Goal: Transaction & Acquisition: Purchase product/service

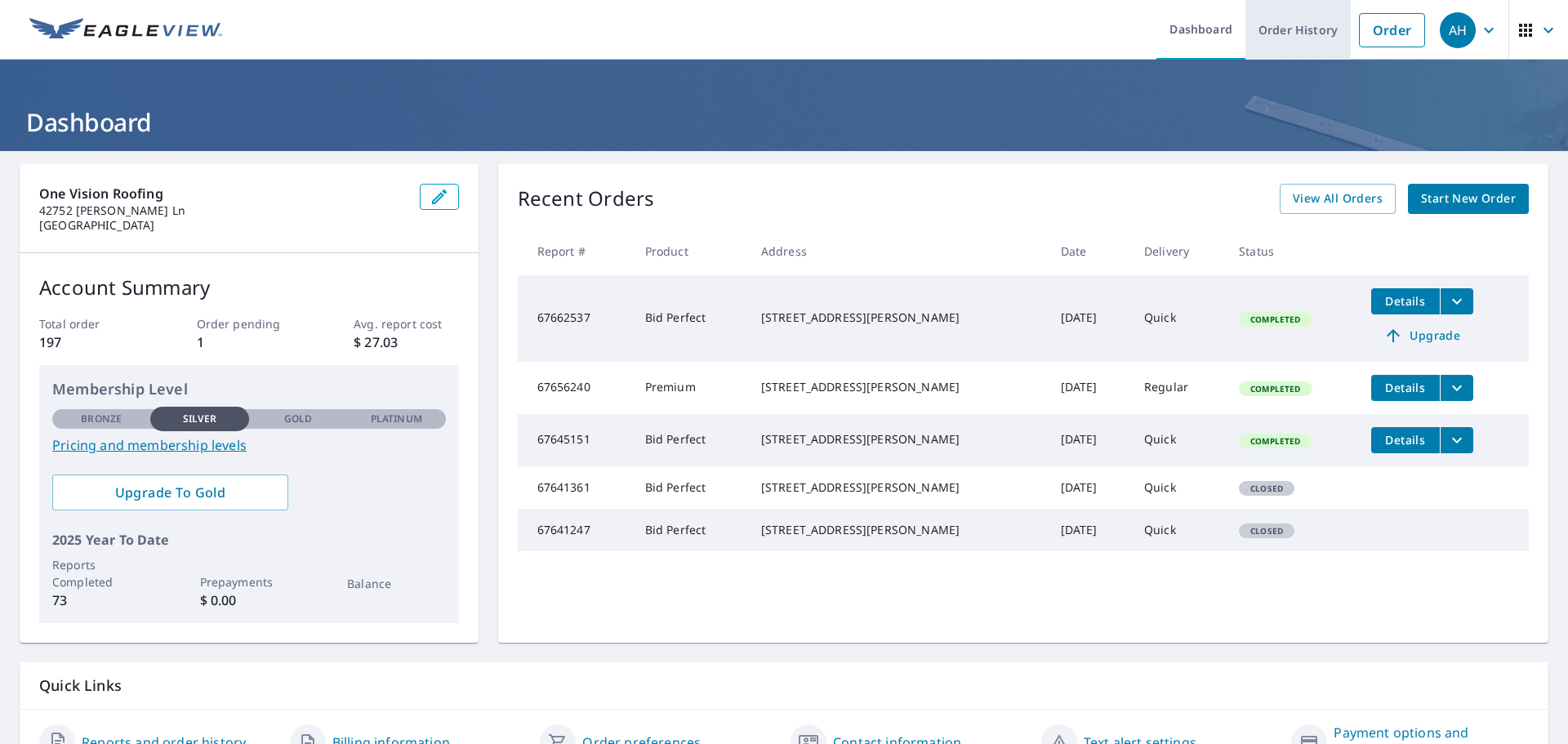
click at [1283, 41] on link "Order History" at bounding box center [1298, 29] width 105 height 60
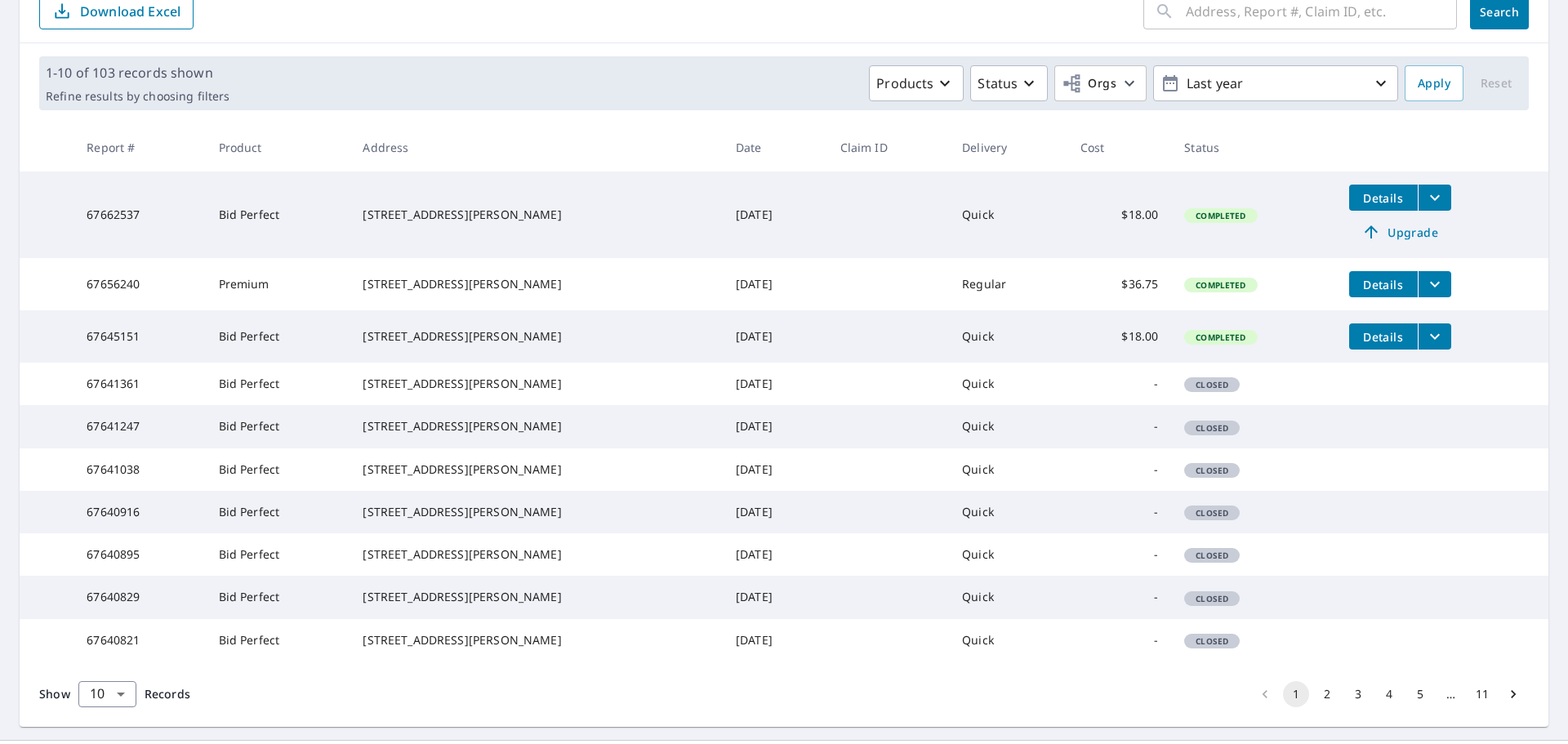
scroll to position [353, 0]
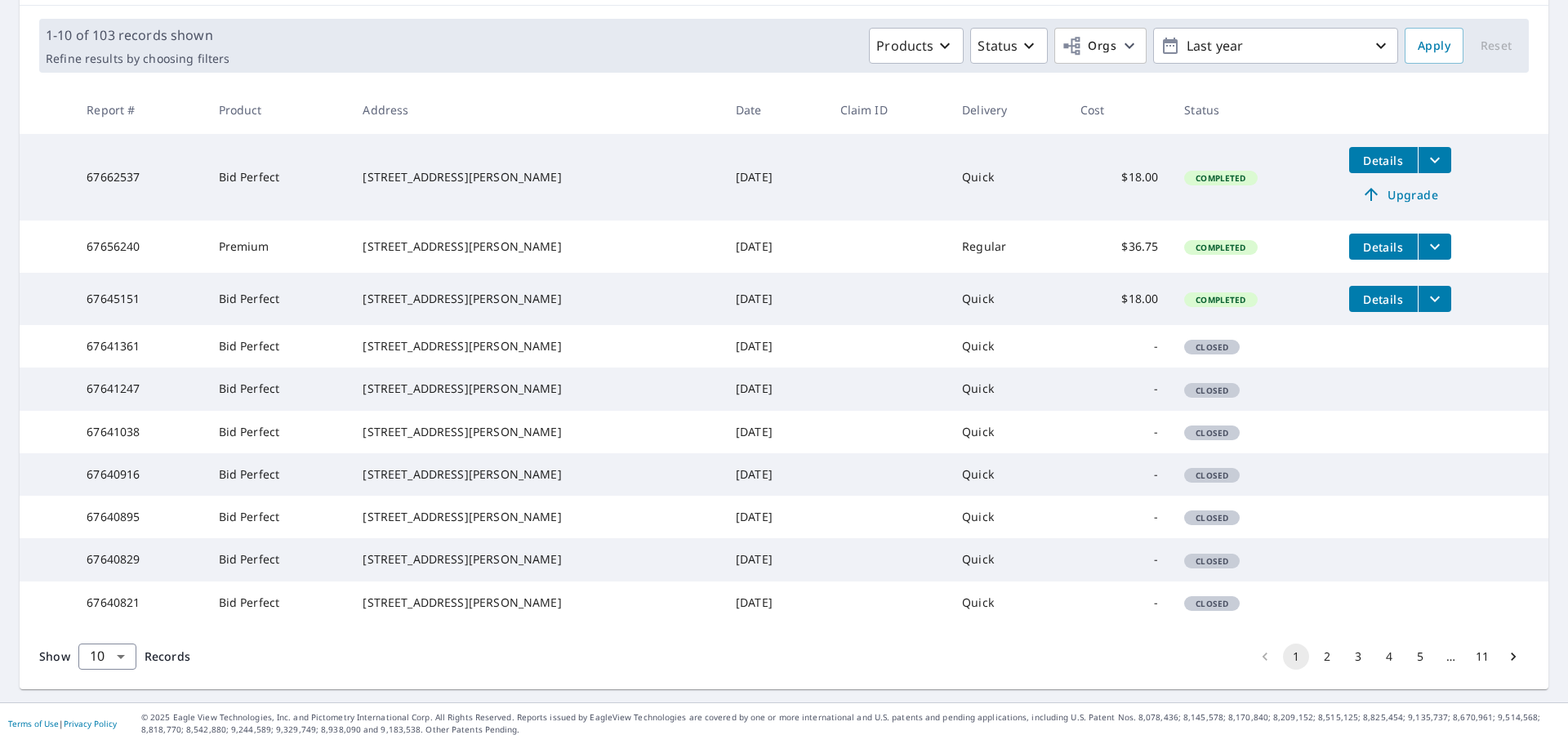
click at [1314, 661] on button "2" at bounding box center [1327, 657] width 26 height 27
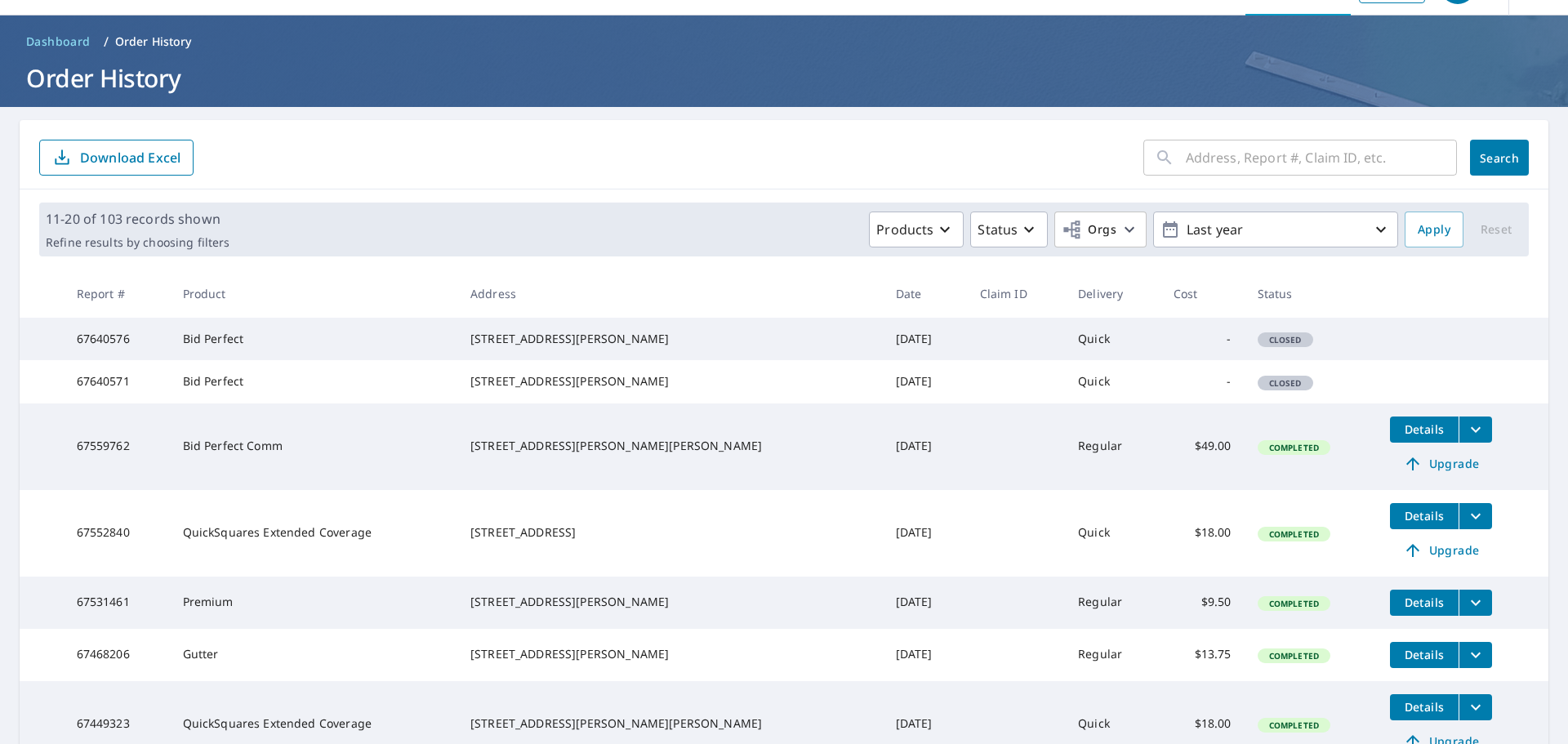
scroll to position [81, 0]
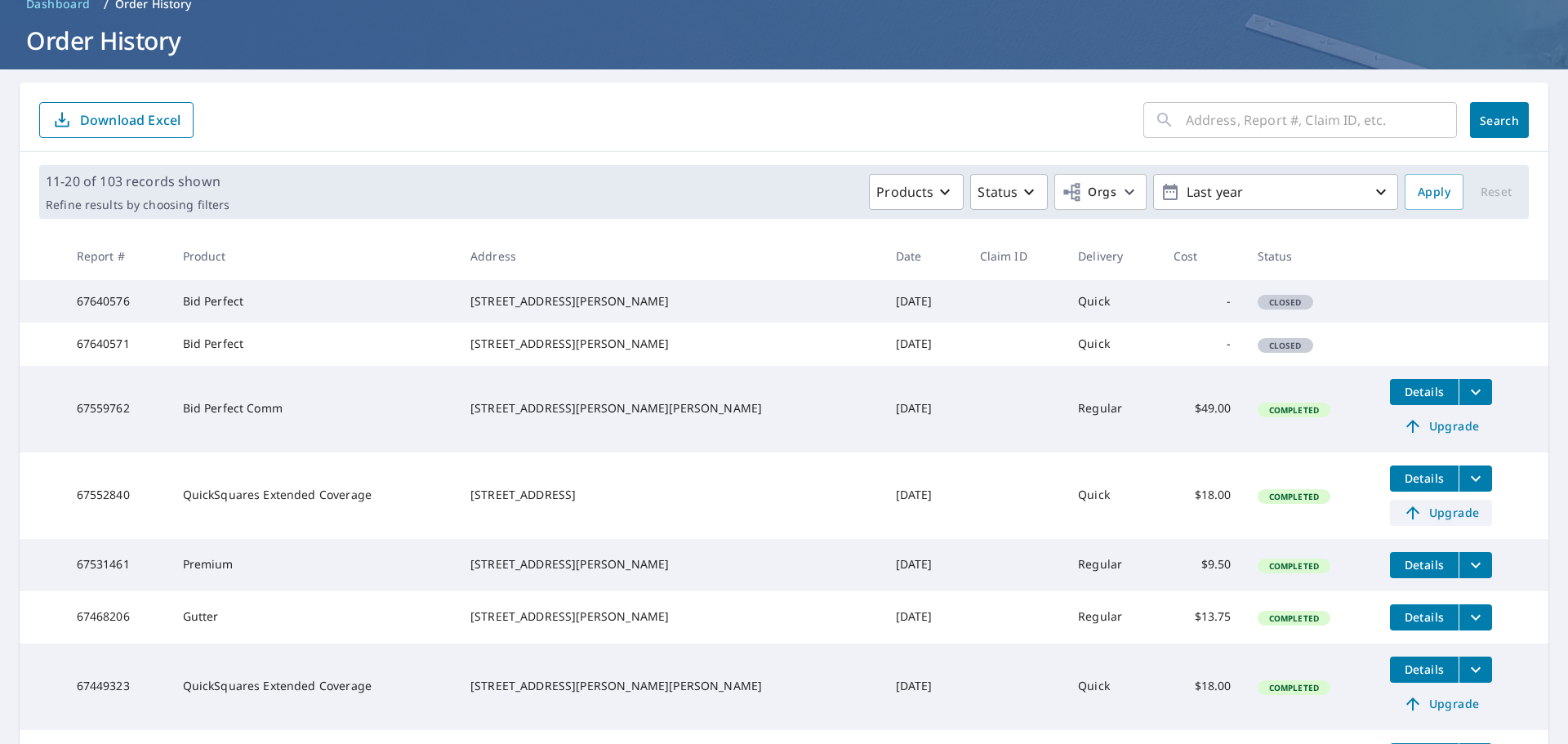
click at [1428, 523] on span "Upgrade" at bounding box center [1441, 513] width 82 height 20
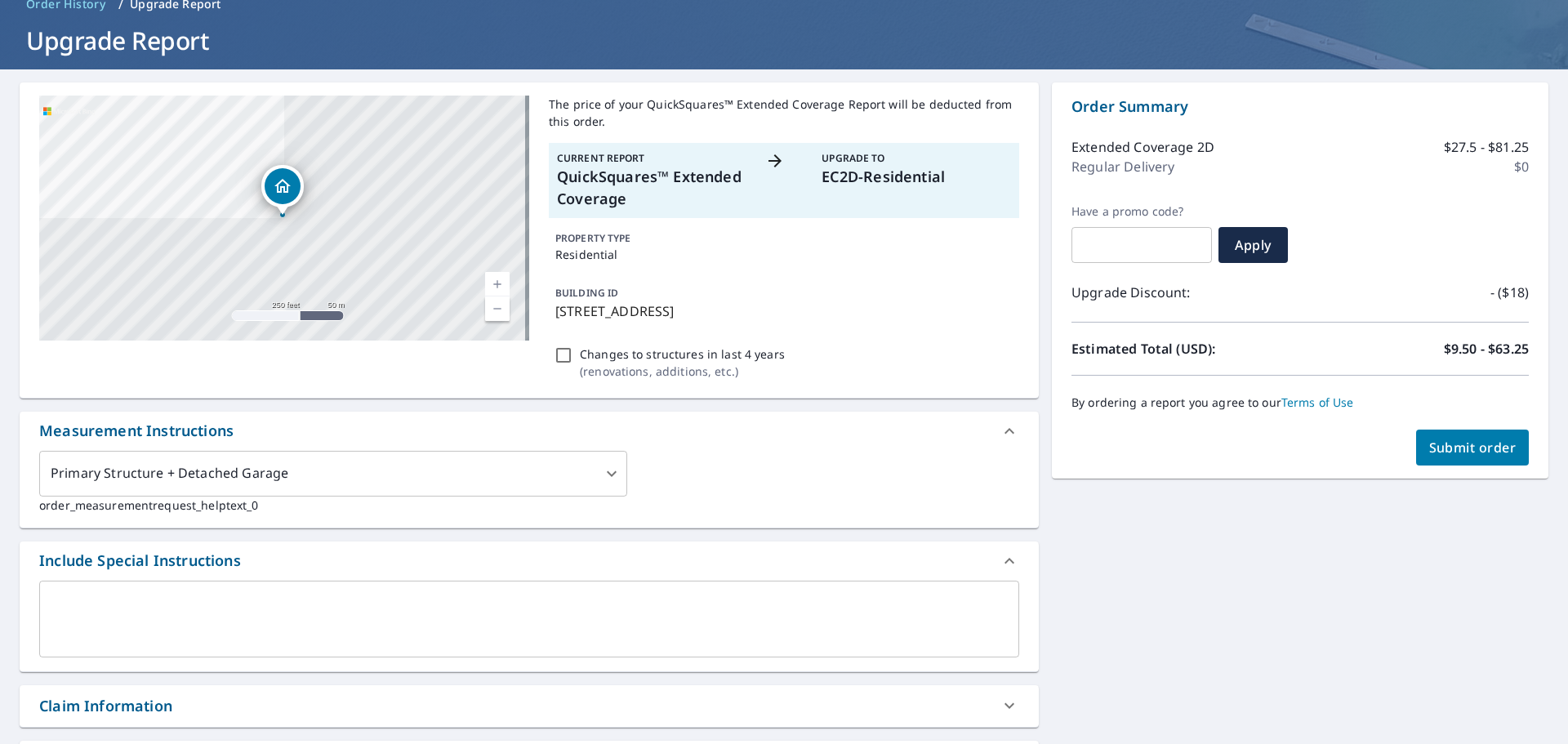
click at [1479, 457] on button "Submit order" at bounding box center [1474, 448] width 114 height 36
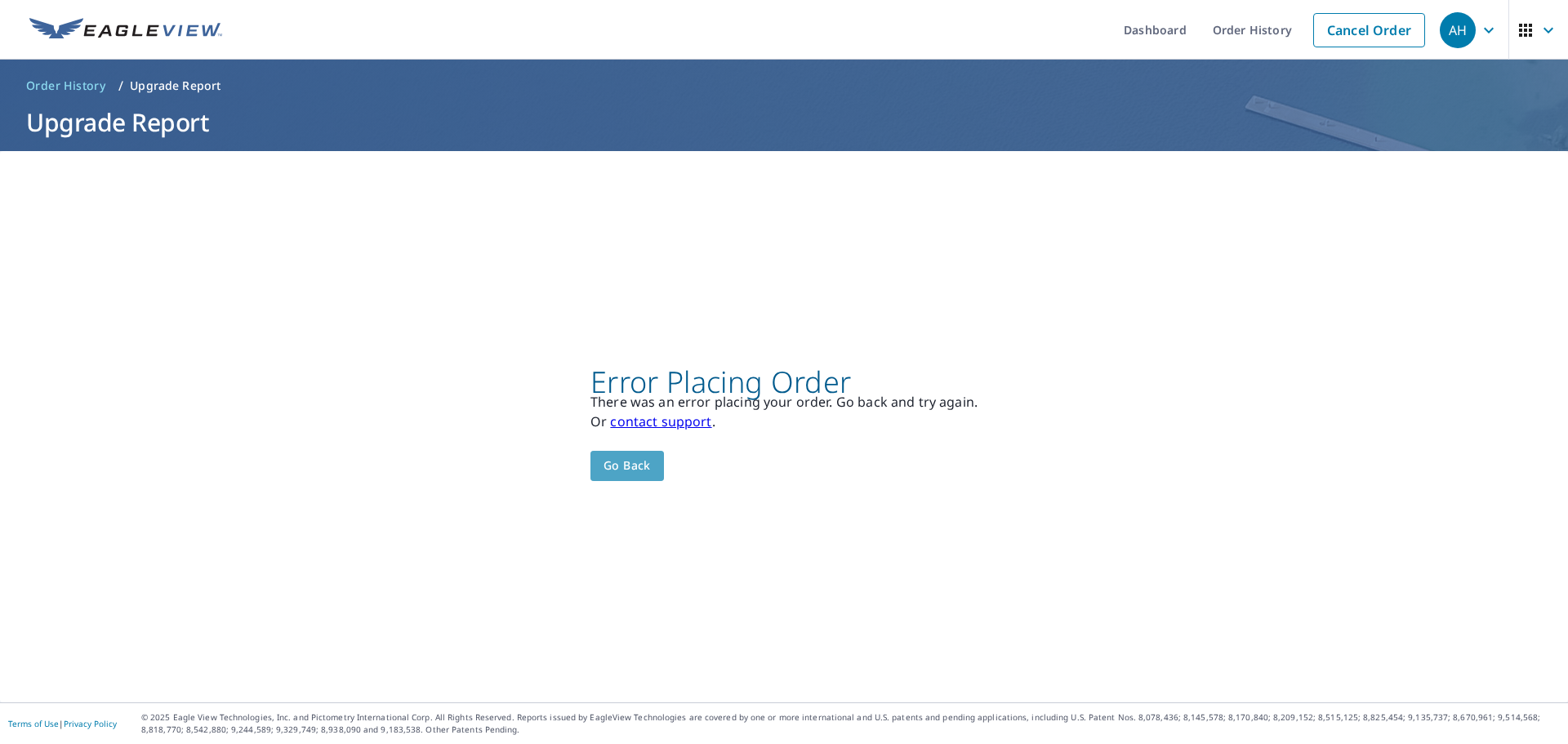
click at [629, 470] on span "Go back" at bounding box center [627, 466] width 47 height 21
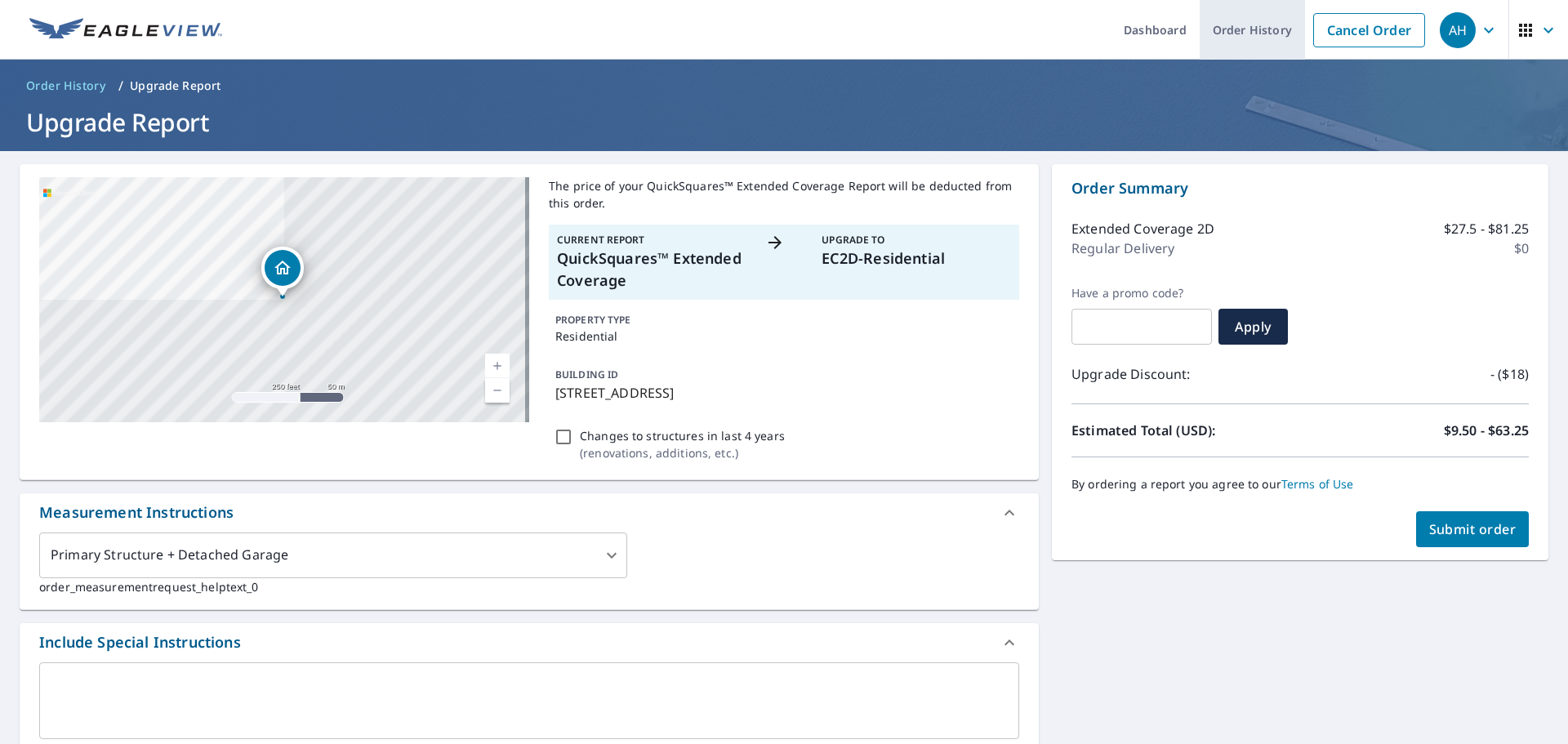
click at [1226, 46] on link "Order History" at bounding box center [1252, 29] width 105 height 60
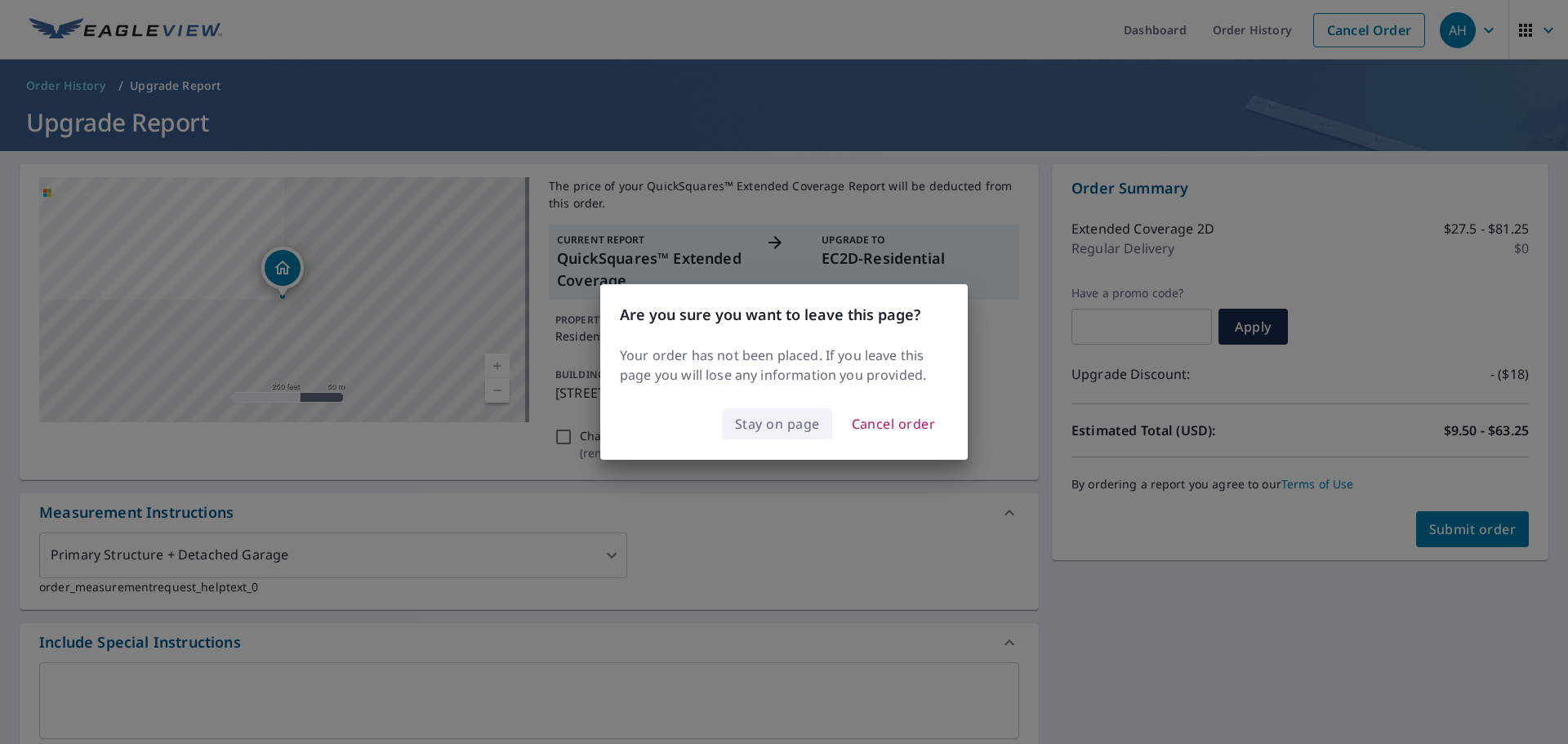
click at [791, 432] on span "Stay on page" at bounding box center [777, 423] width 85 height 23
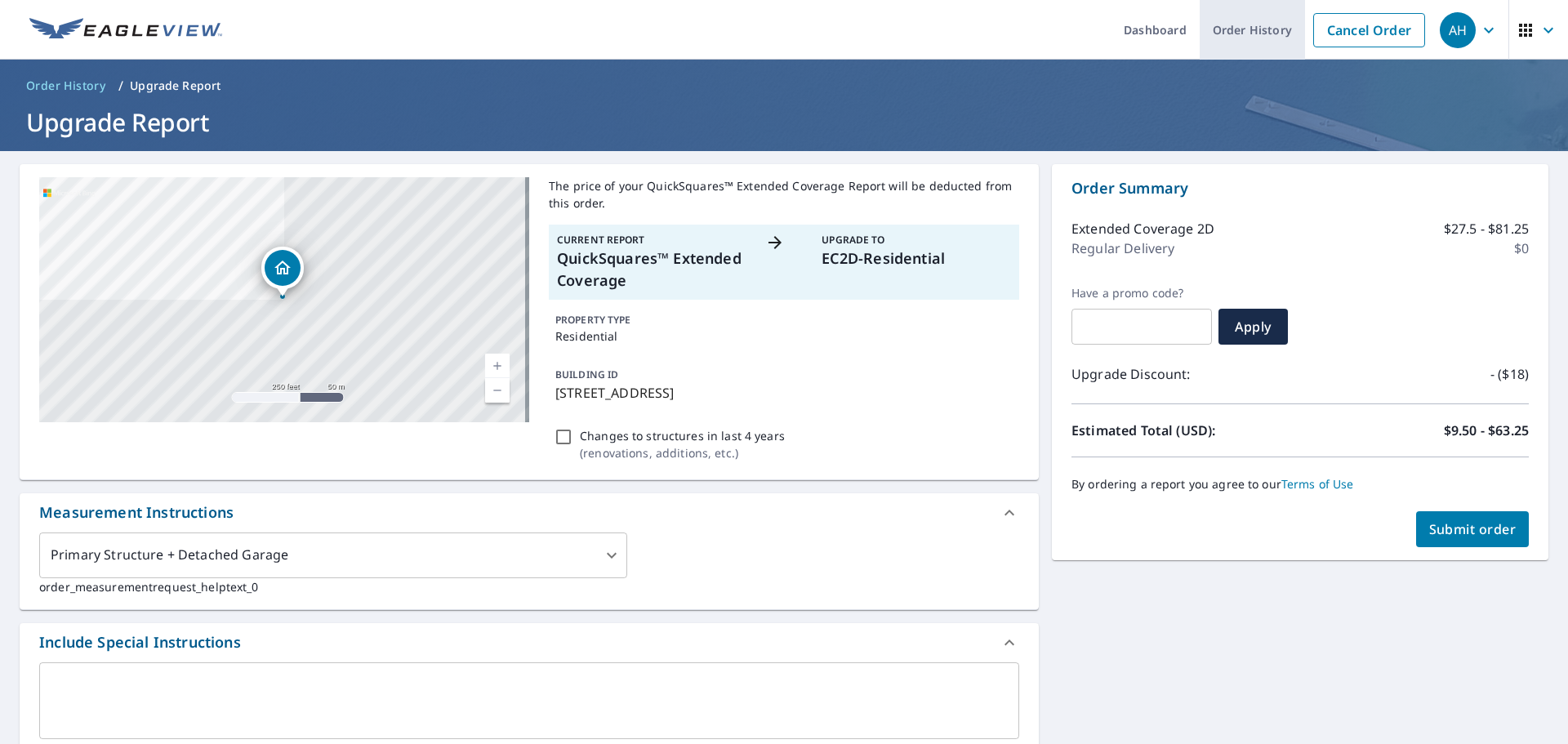
click at [1245, 41] on link "Order History" at bounding box center [1252, 29] width 105 height 60
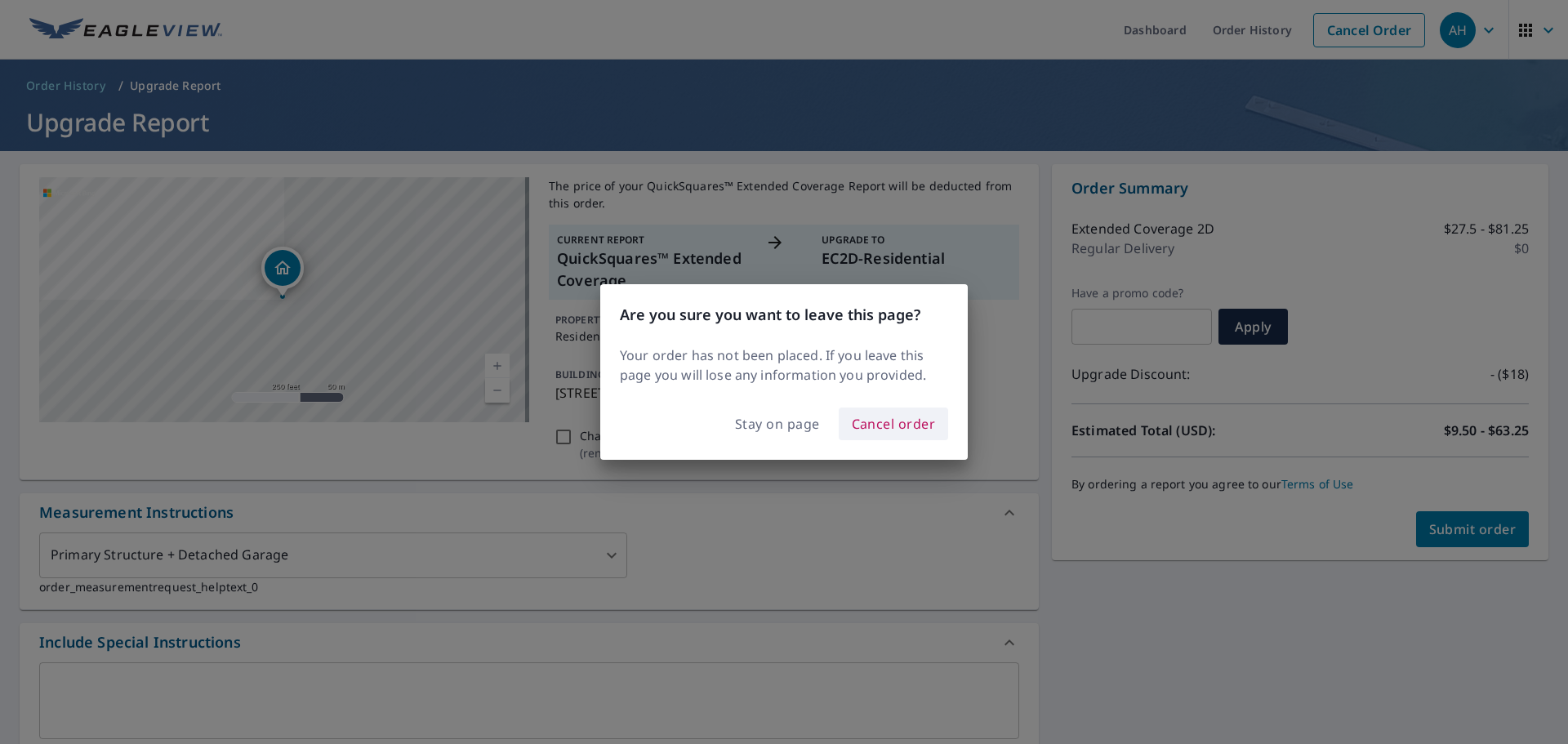
click at [856, 427] on span "Cancel order" at bounding box center [894, 423] width 84 height 23
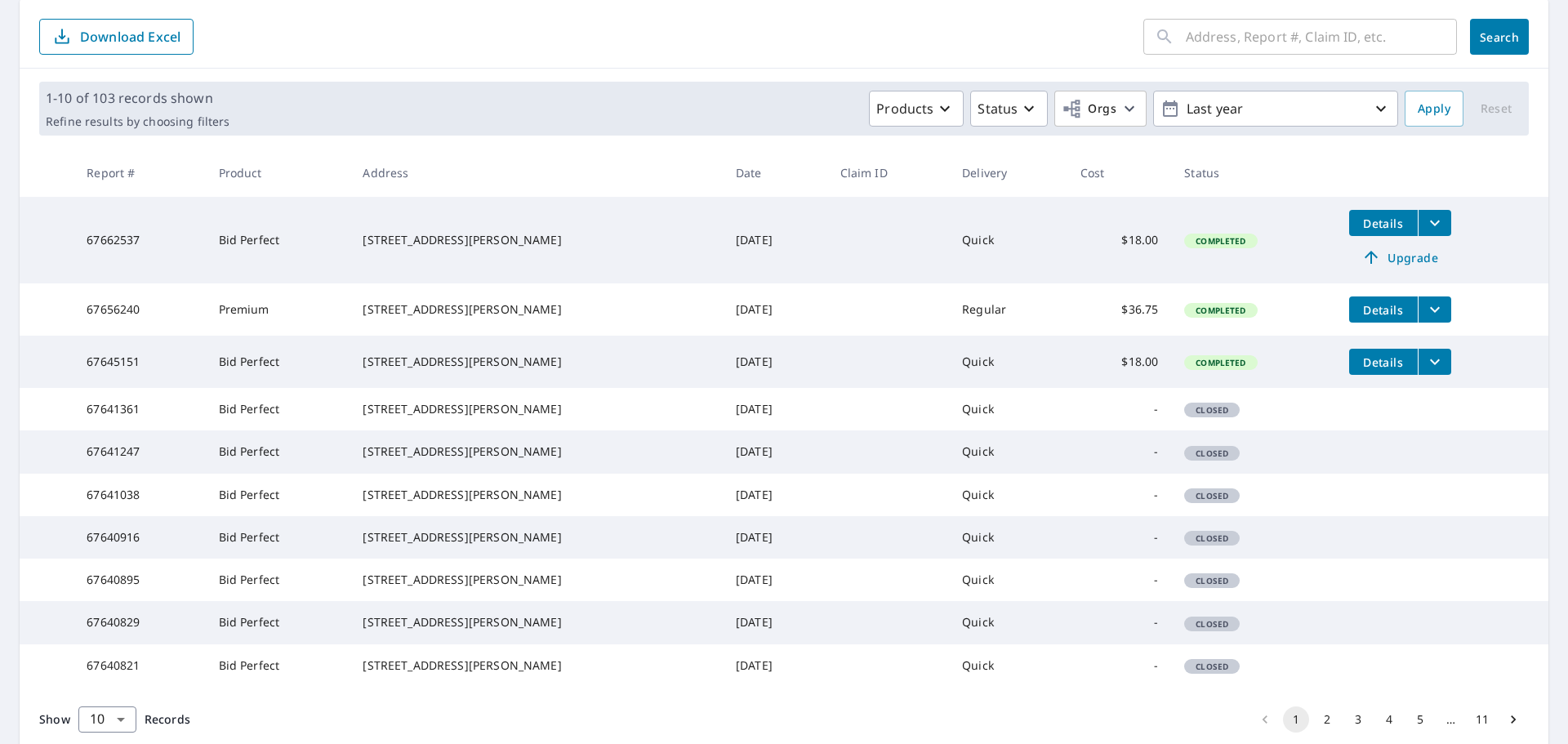
scroll to position [353, 0]
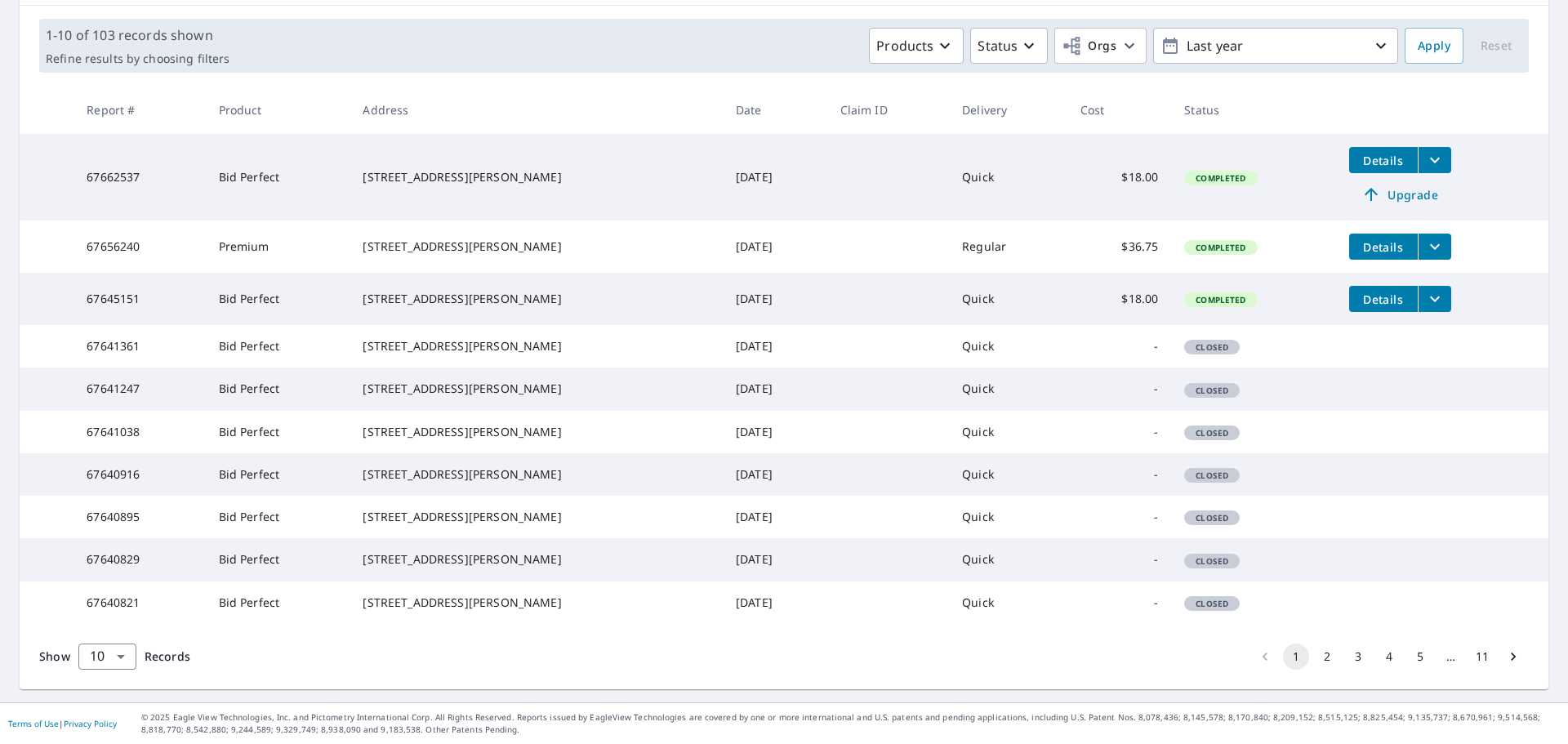
click at [1318, 662] on button "2" at bounding box center [1327, 657] width 26 height 27
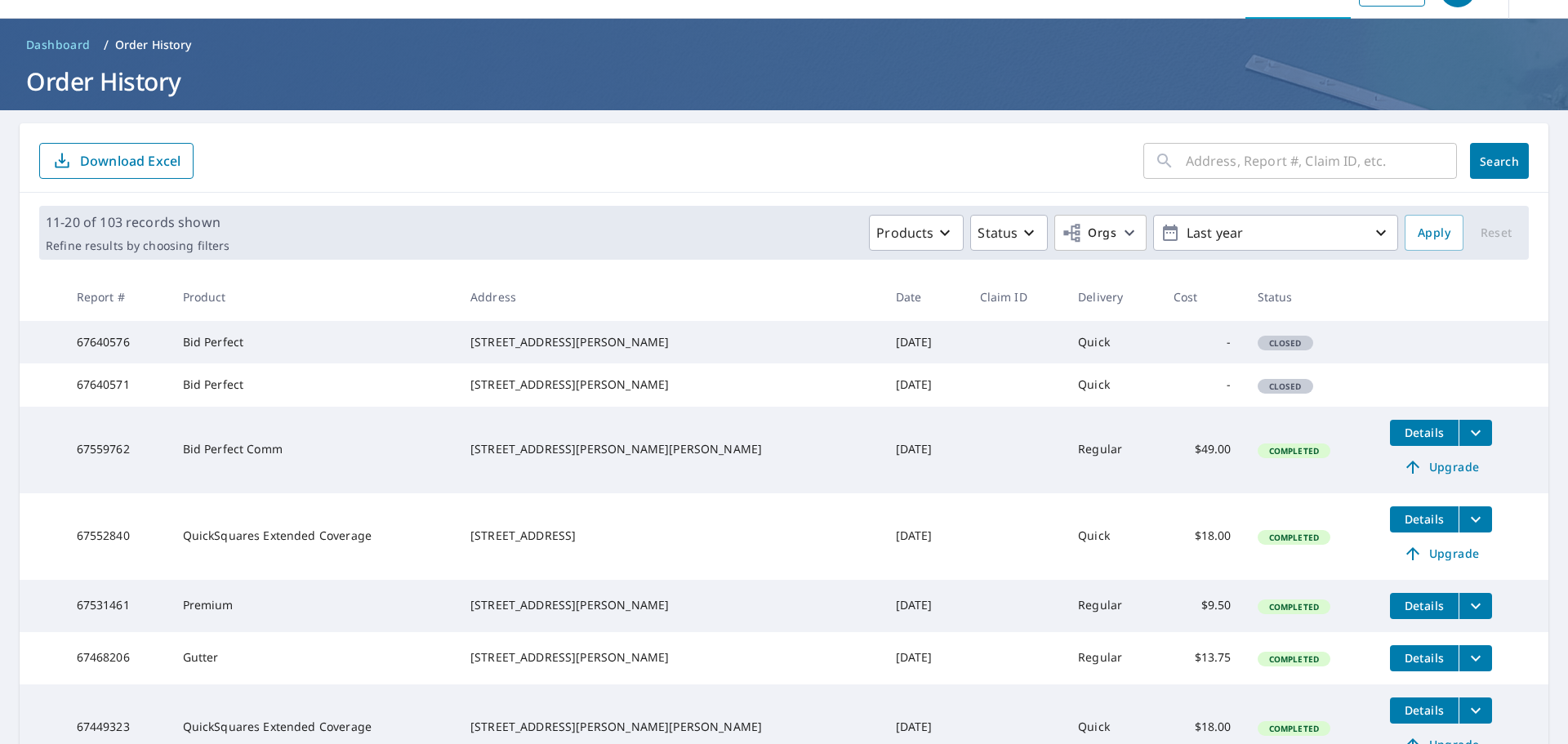
scroll to position [81, 0]
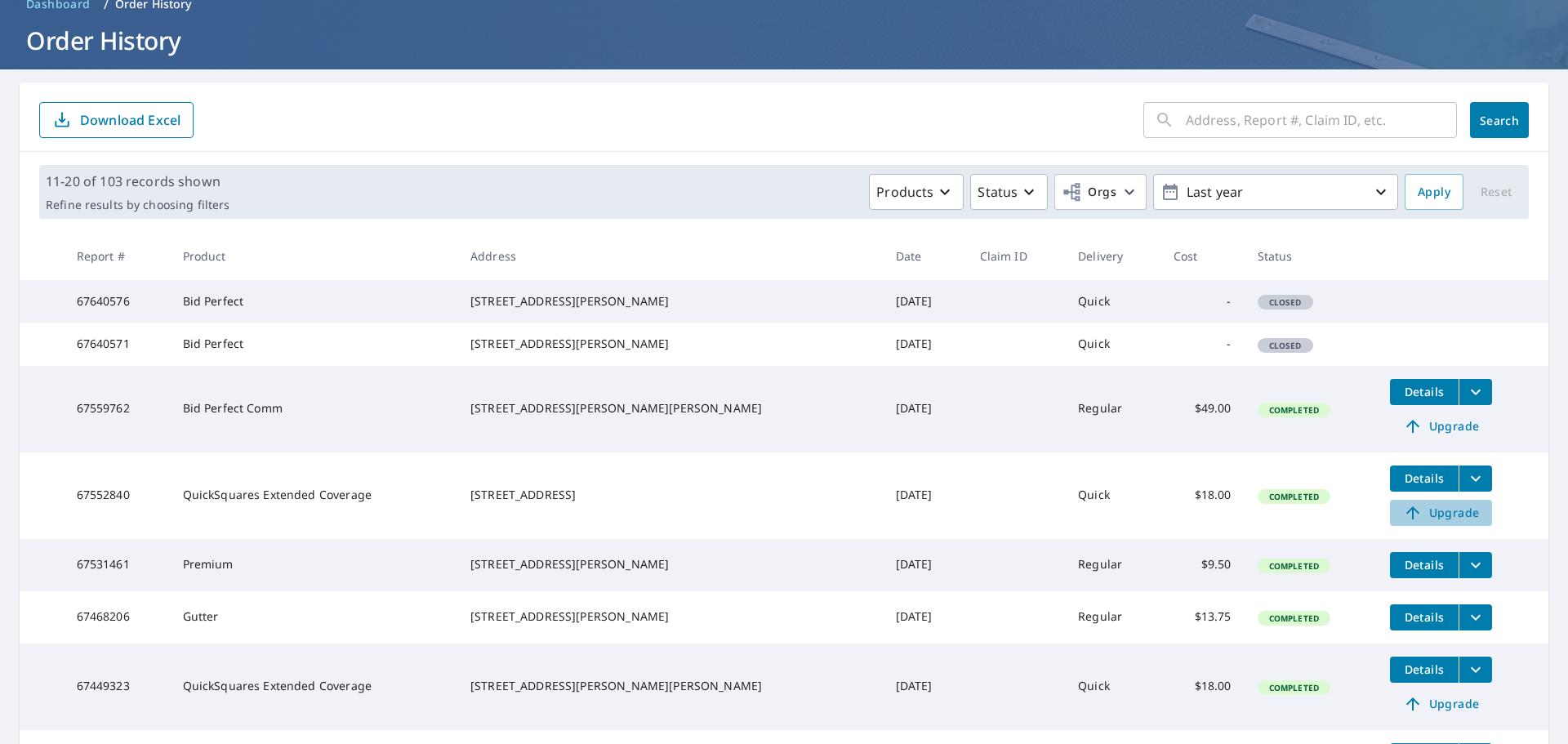
click at [1390, 526] on link "Upgrade" at bounding box center [1441, 512] width 102 height 27
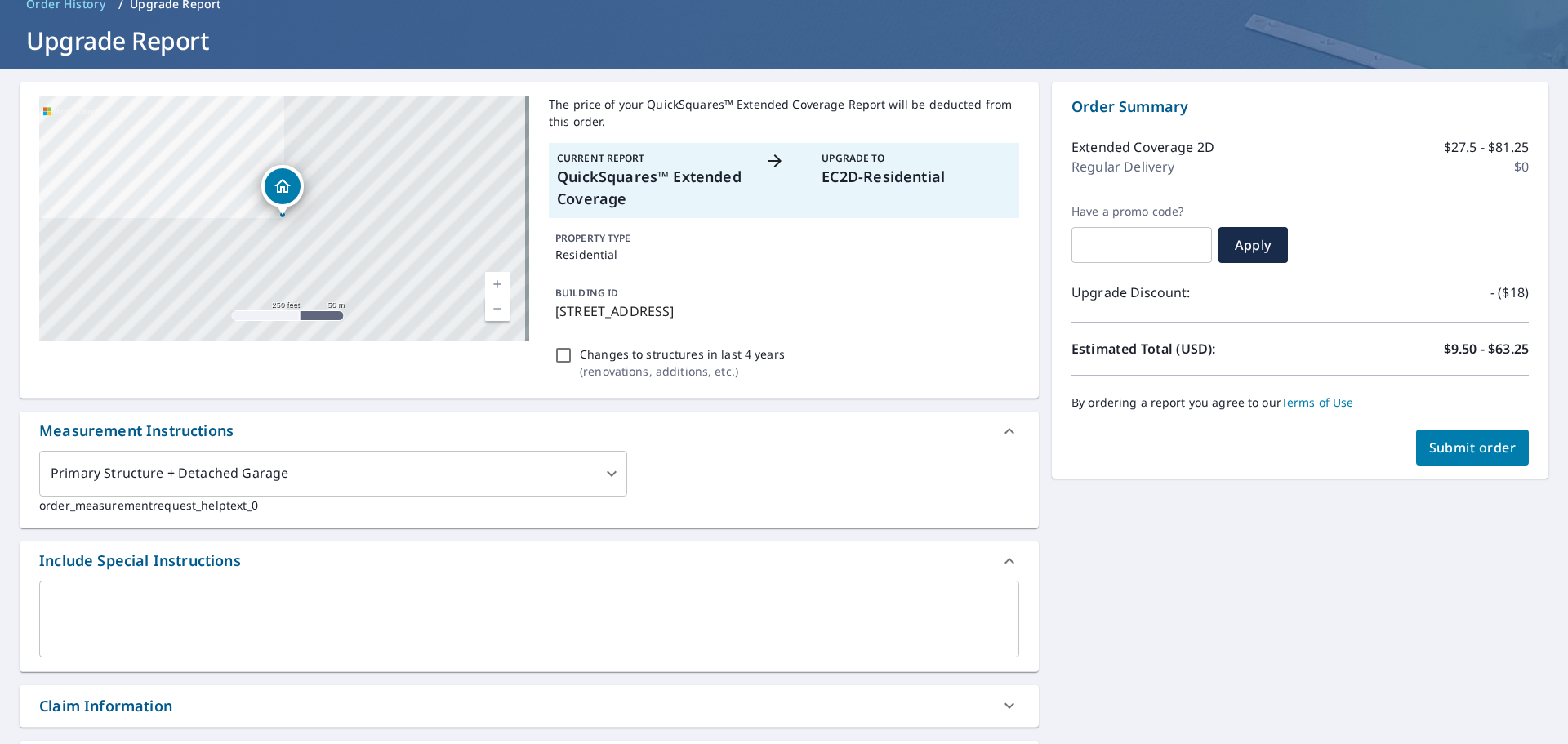
click at [1485, 446] on span "Submit order" at bounding box center [1473, 448] width 87 height 18
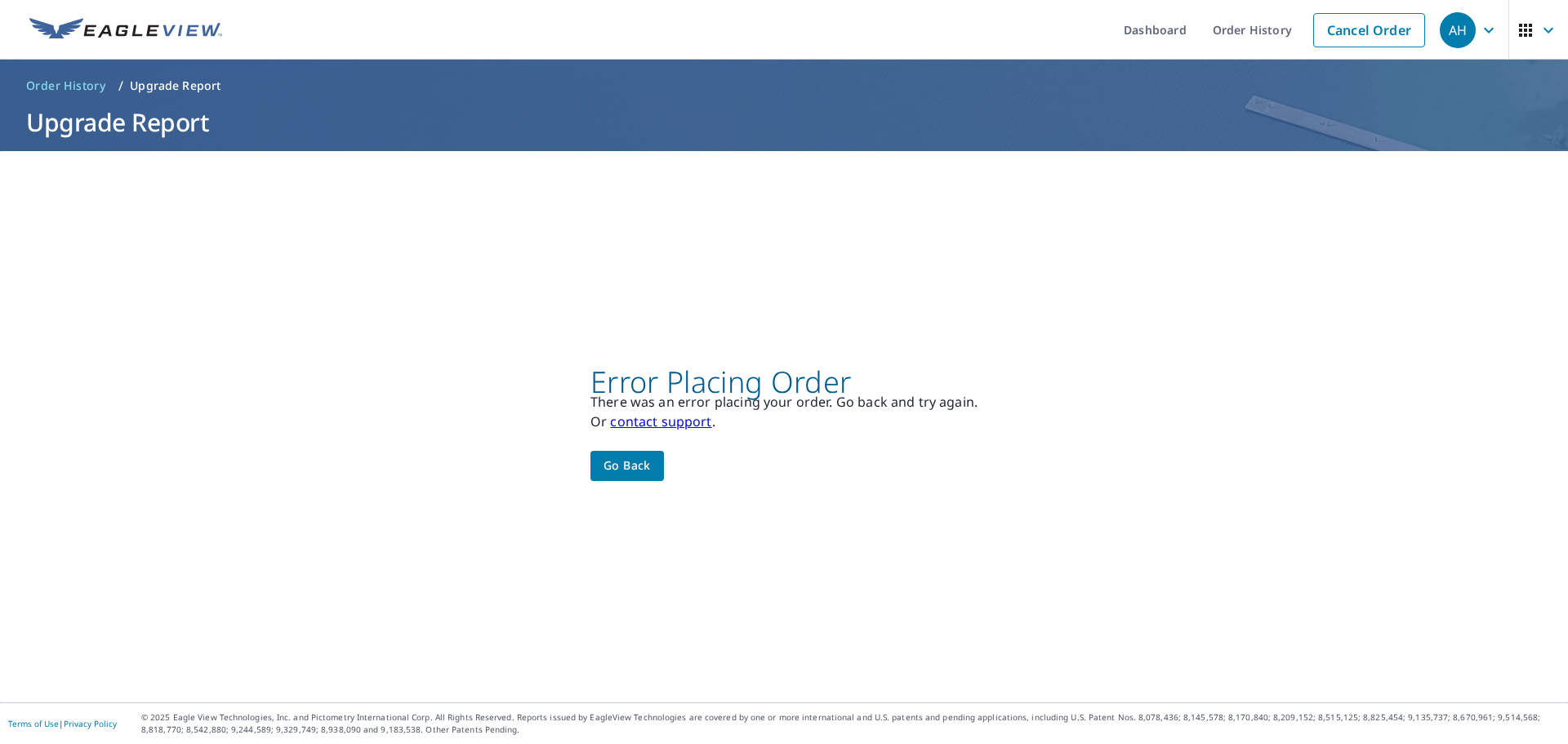
click at [603, 469] on span "Go back" at bounding box center [627, 466] width 47 height 21
